Goal: Find specific page/section: Find specific page/section

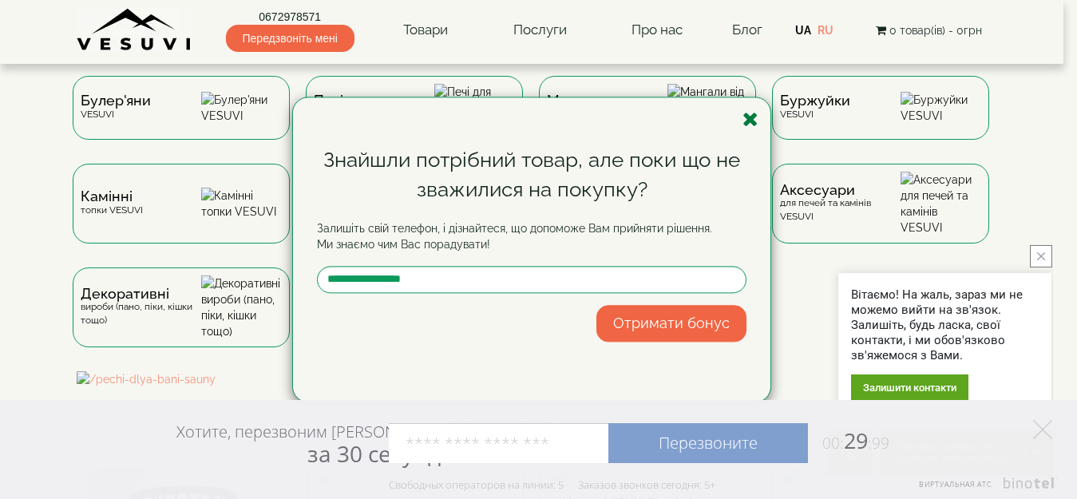
click at [749, 120] on icon "button" at bounding box center [750, 119] width 16 height 20
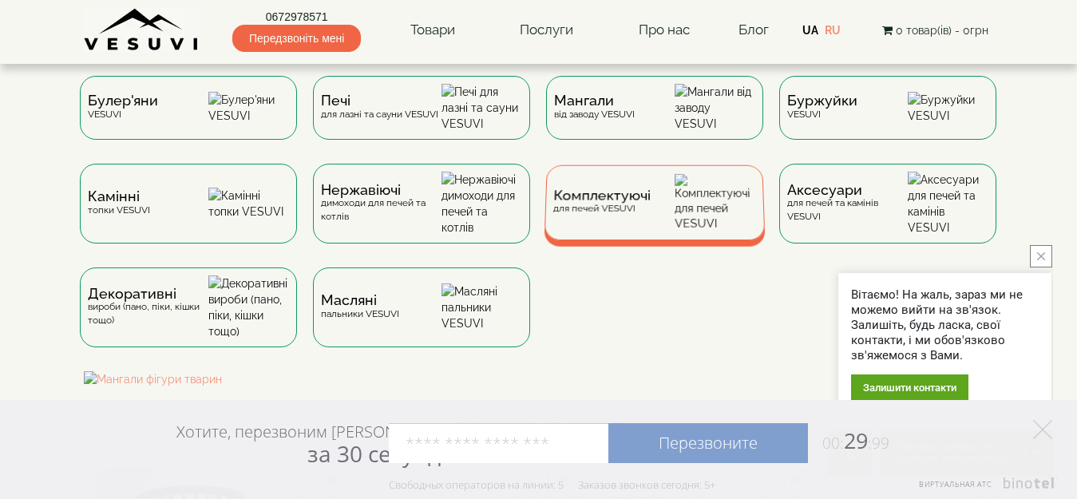
click at [591, 202] on span "Комплектуючі" at bounding box center [601, 196] width 97 height 12
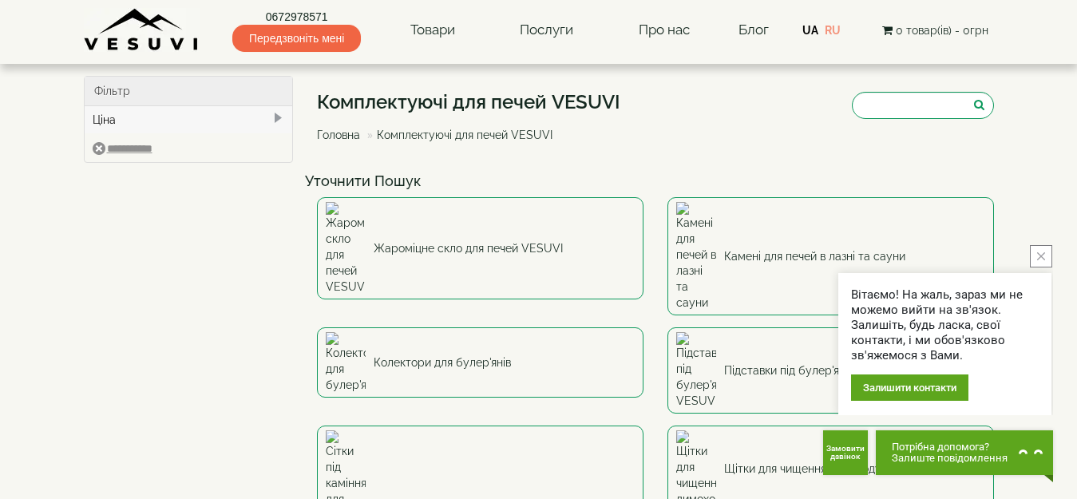
click at [1042, 259] on icon "close button" at bounding box center [1041, 256] width 8 height 8
